Goal: Task Accomplishment & Management: Manage account settings

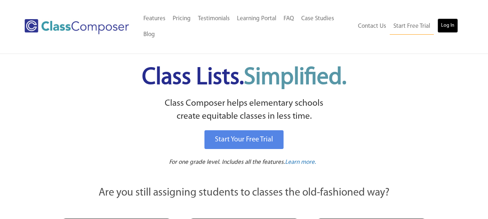
click at [447, 27] on link "Log In" at bounding box center [447, 25] width 21 height 14
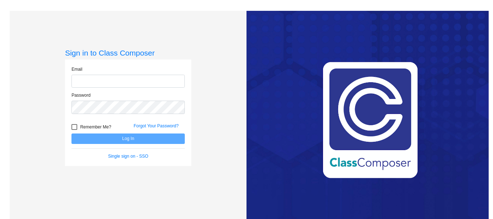
type input "[EMAIL_ADDRESS][DOMAIN_NAME]"
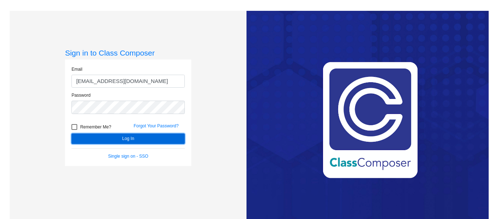
click at [141, 137] on button "Log In" at bounding box center [127, 139] width 113 height 10
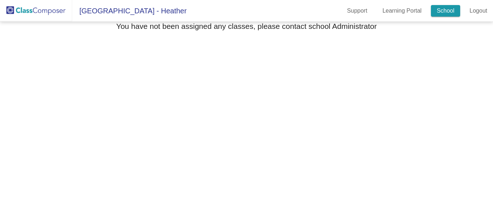
click at [445, 11] on link "School" at bounding box center [445, 11] width 29 height 12
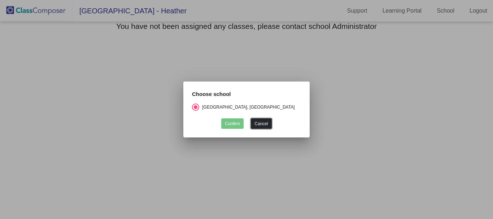
click at [262, 124] on button "Cancel" at bounding box center [261, 123] width 21 height 10
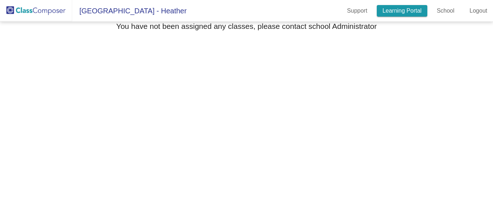
click at [406, 10] on link "Learning Portal" at bounding box center [402, 11] width 51 height 12
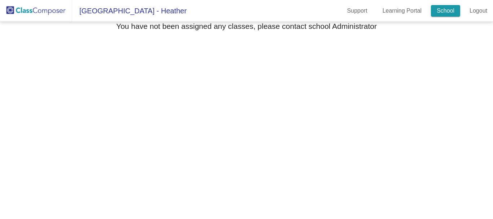
click at [449, 12] on link "School" at bounding box center [445, 11] width 29 height 12
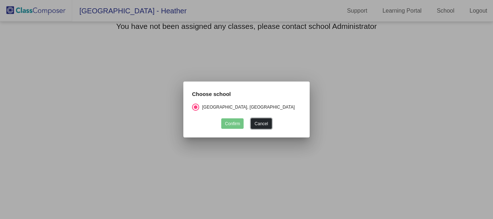
click at [266, 124] on button "Cancel" at bounding box center [261, 123] width 21 height 10
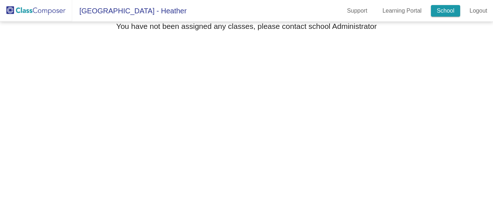
click at [448, 14] on link "School" at bounding box center [445, 11] width 29 height 12
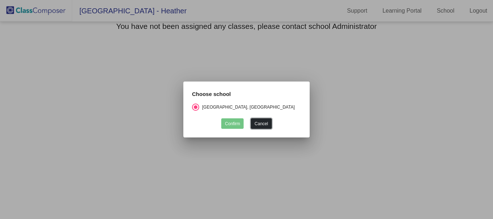
click at [260, 123] on button "Cancel" at bounding box center [261, 123] width 21 height 10
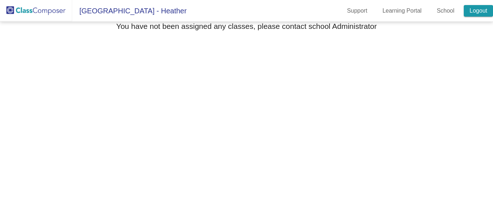
click at [478, 11] on link "Logout" at bounding box center [478, 11] width 29 height 12
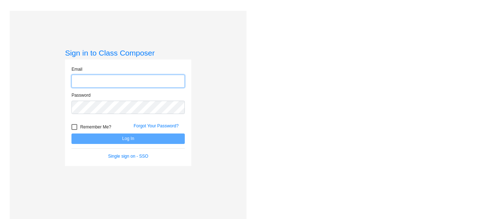
type input "[EMAIL_ADDRESS][DOMAIN_NAME]"
